Goal: Task Accomplishment & Management: Manage account settings

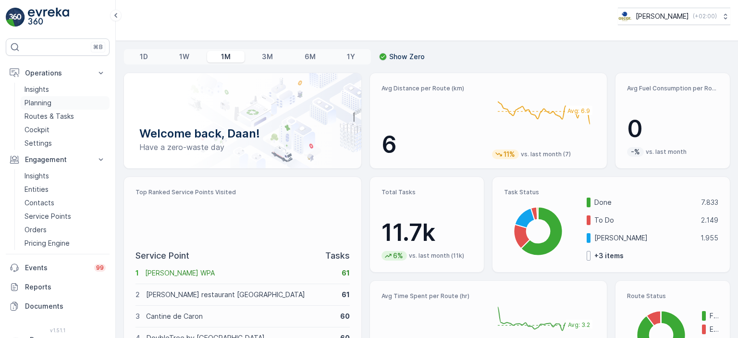
click at [46, 104] on p "Planning" at bounding box center [37, 103] width 27 height 10
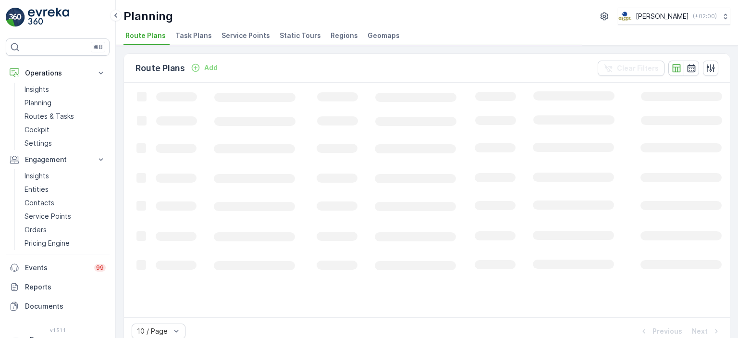
click at [226, 33] on span "Service Points" at bounding box center [245, 36] width 48 height 10
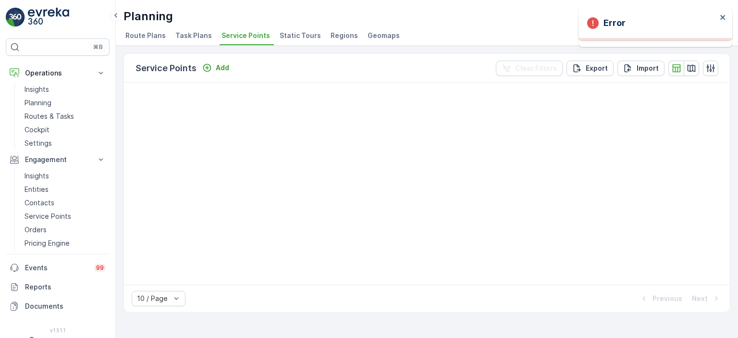
click at [176, 38] on span "Task Plans" at bounding box center [193, 36] width 36 height 10
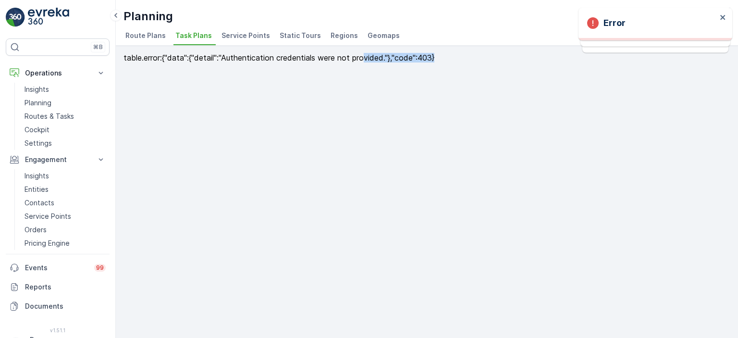
click at [344, 72] on div "table.error : {"data":{"detail":"Authentication credentials were not provided."…" at bounding box center [427, 192] width 622 height 292
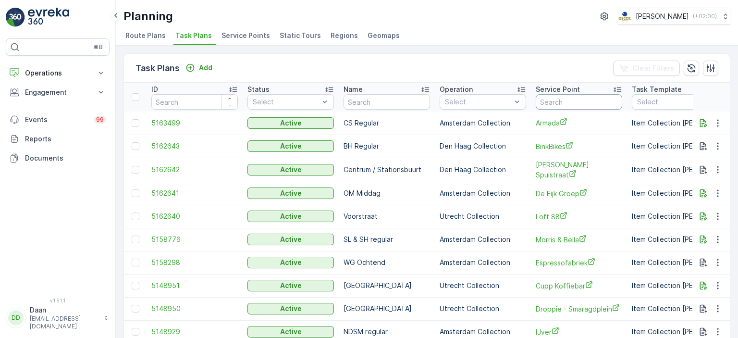
click at [554, 99] on input "text" at bounding box center [578, 101] width 86 height 15
type input "club claar"
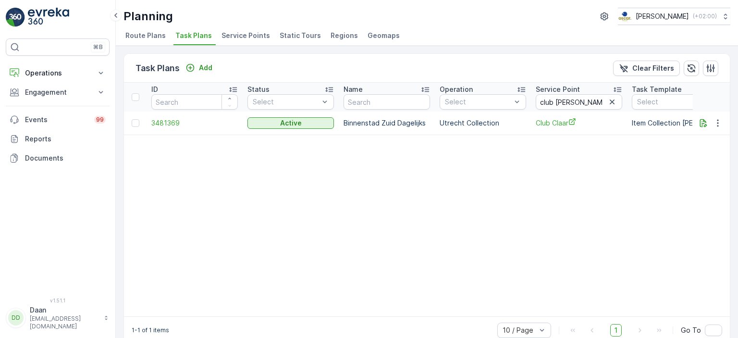
click at [716, 130] on td at bounding box center [710, 122] width 37 height 23
click at [716, 117] on button "button" at bounding box center [717, 123] width 17 height 12
click at [697, 152] on span "Edit Task Plan" at bounding box center [700, 150] width 45 height 10
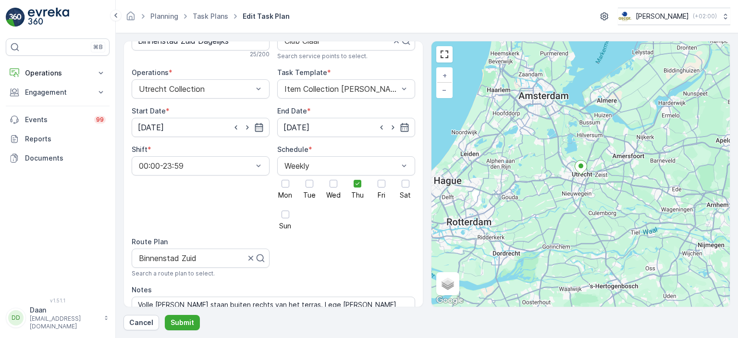
scroll to position [88, 0]
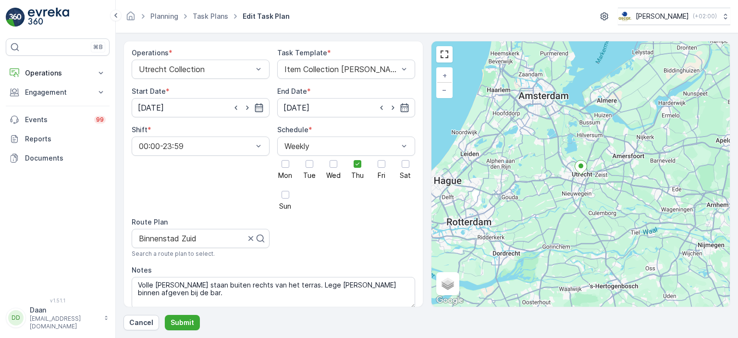
click at [364, 159] on div "Mon Tue Wed Thu Fri Sat Sun" at bounding box center [346, 183] width 138 height 54
click at [357, 159] on div at bounding box center [357, 164] width 16 height 16
click at [357, 156] on input "Thu" at bounding box center [357, 156] width 0 height 0
click at [334, 160] on div at bounding box center [333, 164] width 8 height 8
click at [333, 156] on input "Wed" at bounding box center [333, 156] width 0 height 0
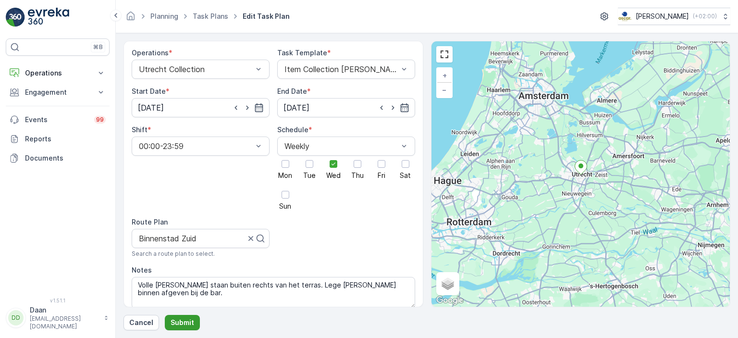
click at [184, 322] on p "Submit" at bounding box center [182, 322] width 24 height 10
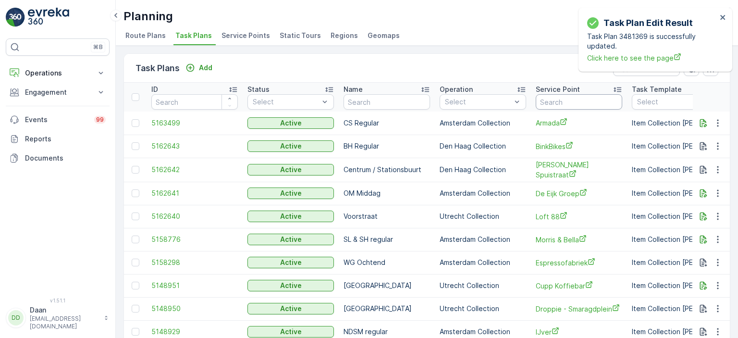
click at [549, 99] on input "text" at bounding box center [578, 101] width 86 height 15
type input "copper"
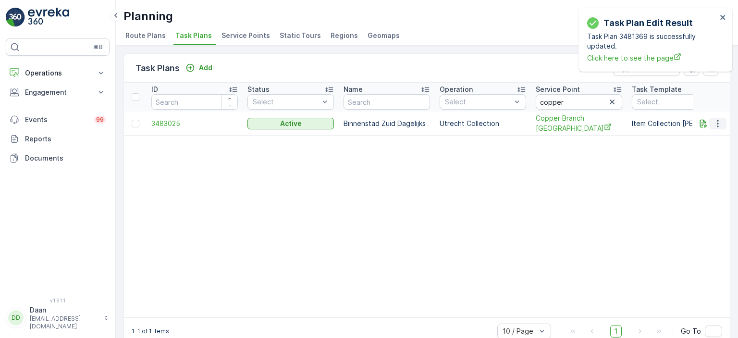
click at [718, 120] on icon "button" at bounding box center [718, 124] width 10 height 10
click at [699, 149] on span "Edit Task Plan" at bounding box center [700, 150] width 45 height 10
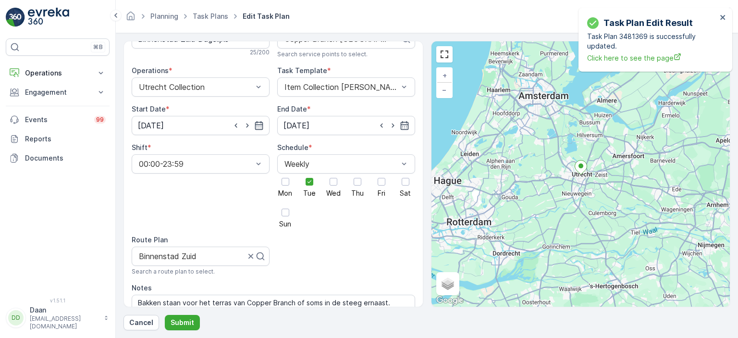
scroll to position [70, 0]
click at [309, 178] on div at bounding box center [309, 182] width 16 height 16
click at [309, 174] on input "Tue" at bounding box center [309, 174] width 0 height 0
click at [285, 179] on div at bounding box center [285, 183] width 8 height 8
click at [285, 174] on input "Mon" at bounding box center [285, 174] width 0 height 0
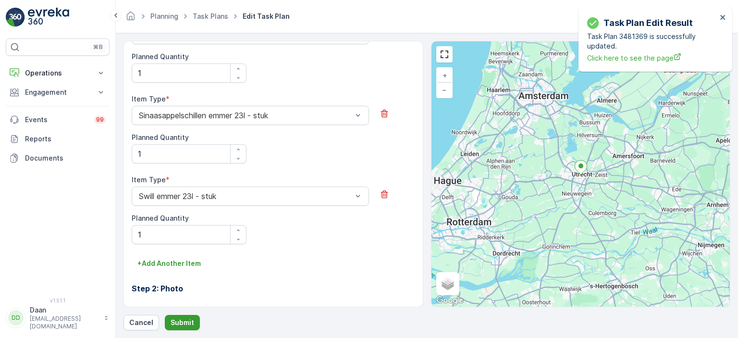
scroll to position [536, 0]
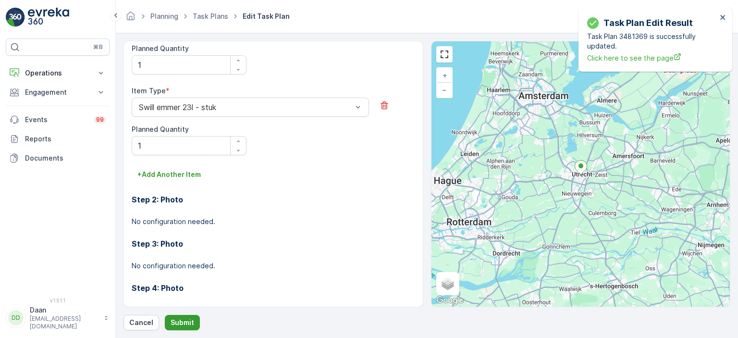
click at [182, 322] on p "Submit" at bounding box center [182, 322] width 24 height 10
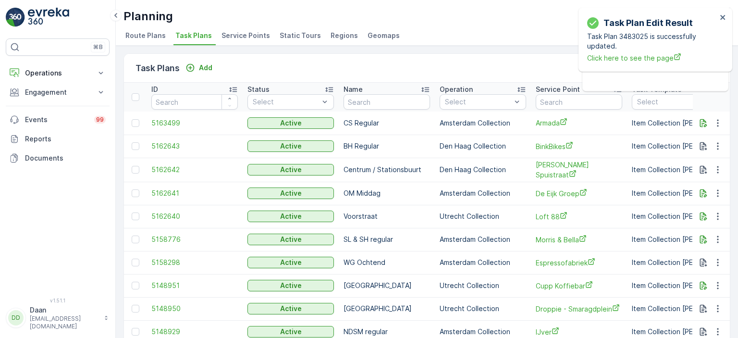
click at [20, 8] on img at bounding box center [15, 17] width 19 height 19
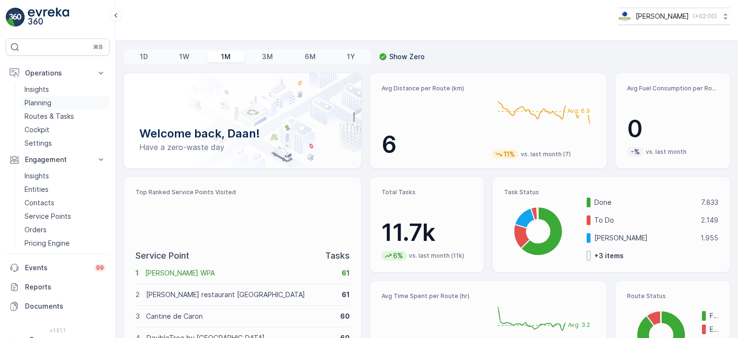
click at [43, 116] on p "Routes & Tasks" at bounding box center [48, 116] width 49 height 10
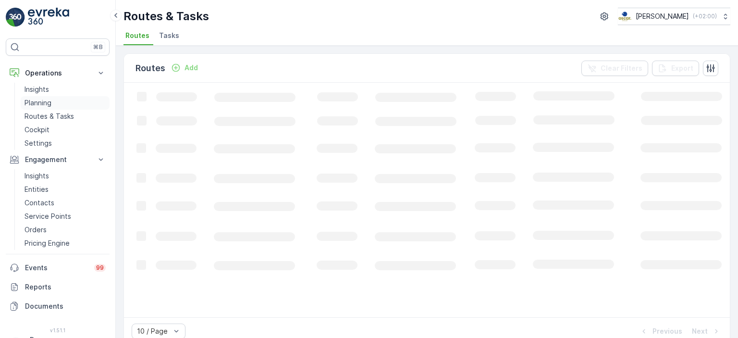
click at [47, 105] on p "Planning" at bounding box center [37, 103] width 27 height 10
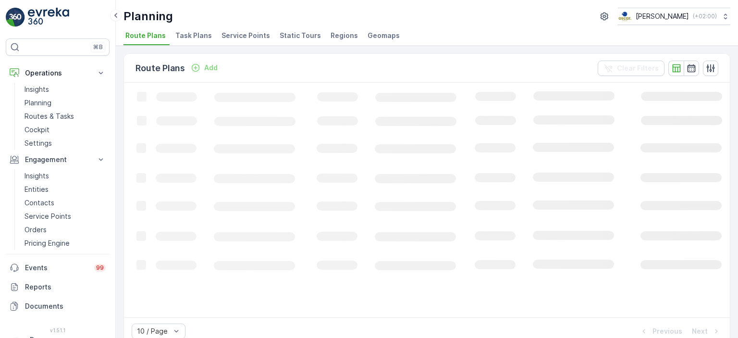
click at [193, 37] on span "Task Plans" at bounding box center [193, 36] width 36 height 10
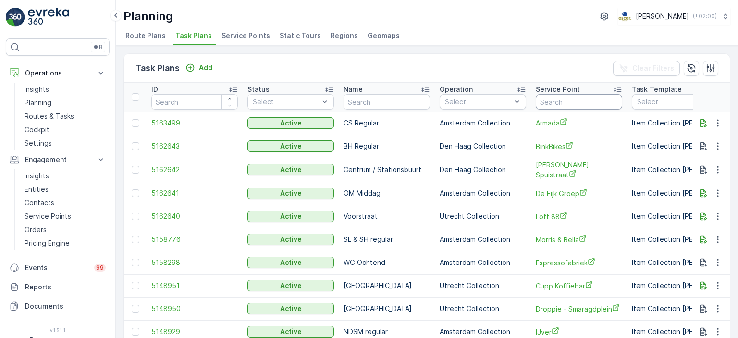
click at [566, 103] on input "text" at bounding box center [578, 101] width 86 height 15
type input "dom"
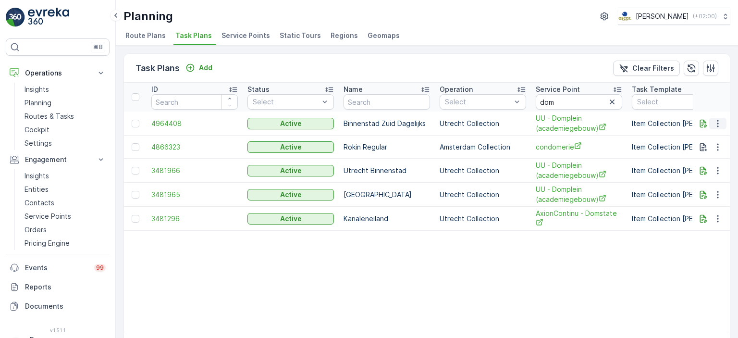
click at [714, 124] on icon "button" at bounding box center [718, 124] width 10 height 10
click at [702, 154] on span "Edit Task Plan" at bounding box center [700, 150] width 45 height 10
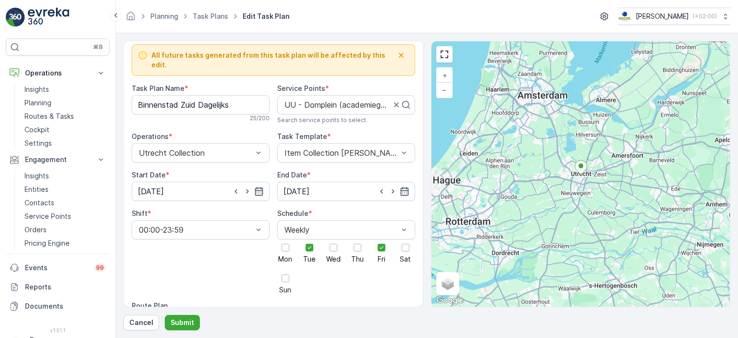
scroll to position [6, 0]
click at [183, 323] on p "Submit" at bounding box center [182, 322] width 24 height 10
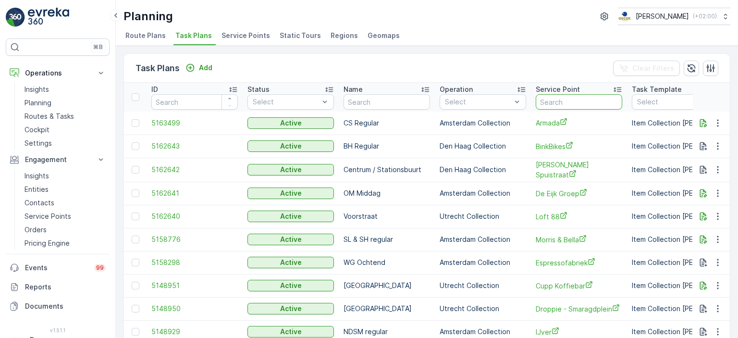
click at [567, 105] on input "text" at bounding box center [578, 101] width 86 height 15
type input "universiteit"
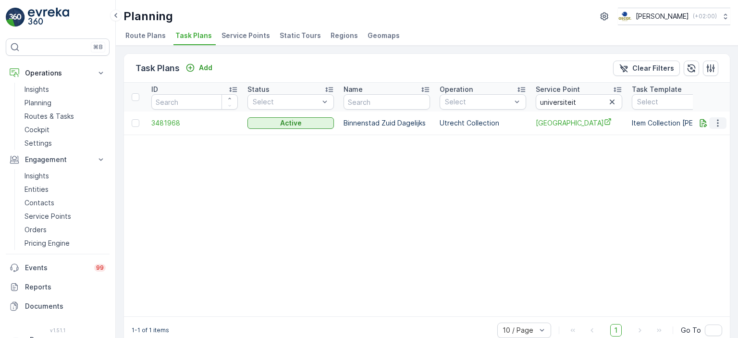
click at [722, 127] on button "button" at bounding box center [717, 123] width 17 height 12
click at [700, 151] on span "Edit Task Plan" at bounding box center [700, 150] width 45 height 10
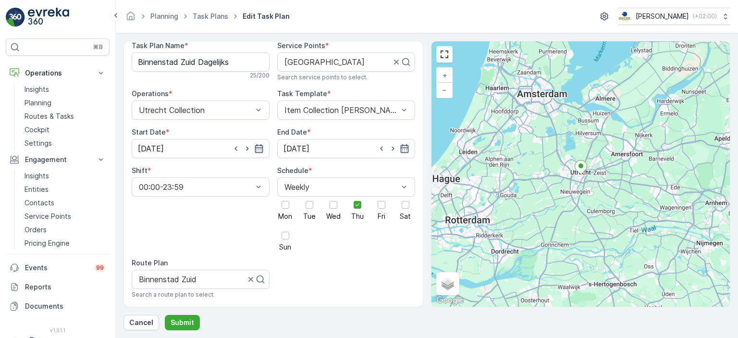
scroll to position [48, 0]
click at [309, 201] on div at bounding box center [309, 204] width 16 height 16
click at [309, 196] on input "Tue" at bounding box center [309, 196] width 0 height 0
click at [361, 212] on span "Thu" at bounding box center [357, 215] width 12 height 7
click at [357, 196] on input "Thu" at bounding box center [357, 196] width 0 height 0
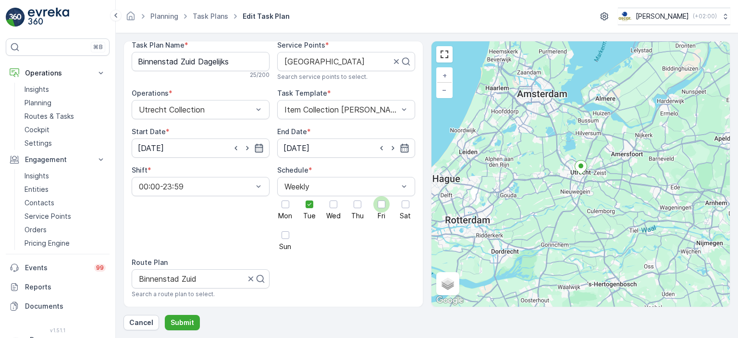
click at [377, 212] on span "Fri" at bounding box center [381, 215] width 8 height 7
click at [381, 196] on input "Fri" at bounding box center [381, 196] width 0 height 0
click at [182, 322] on p "Submit" at bounding box center [182, 322] width 24 height 10
